Goal: Navigation & Orientation: Find specific page/section

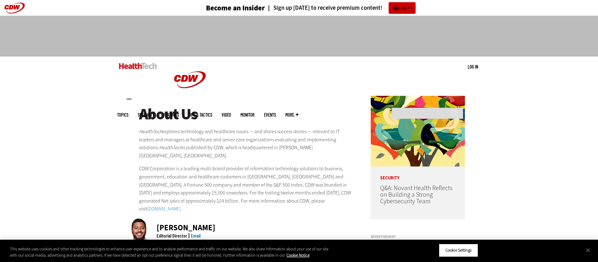
click at [245, 111] on h1 "About Us" at bounding box center [246, 113] width 215 height 17
click at [138, 69] on link at bounding box center [138, 66] width 38 height 19
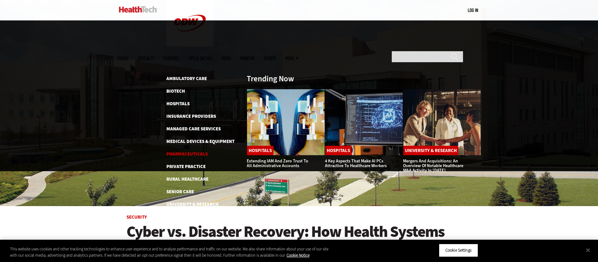
scroll to position [48, 0]
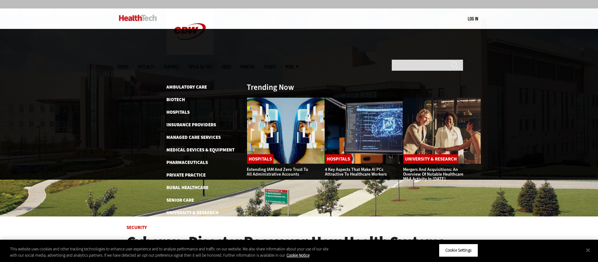
click at [179, 64] on link "Features" at bounding box center [171, 66] width 15 height 5
